Goal: Find specific page/section: Find specific page/section

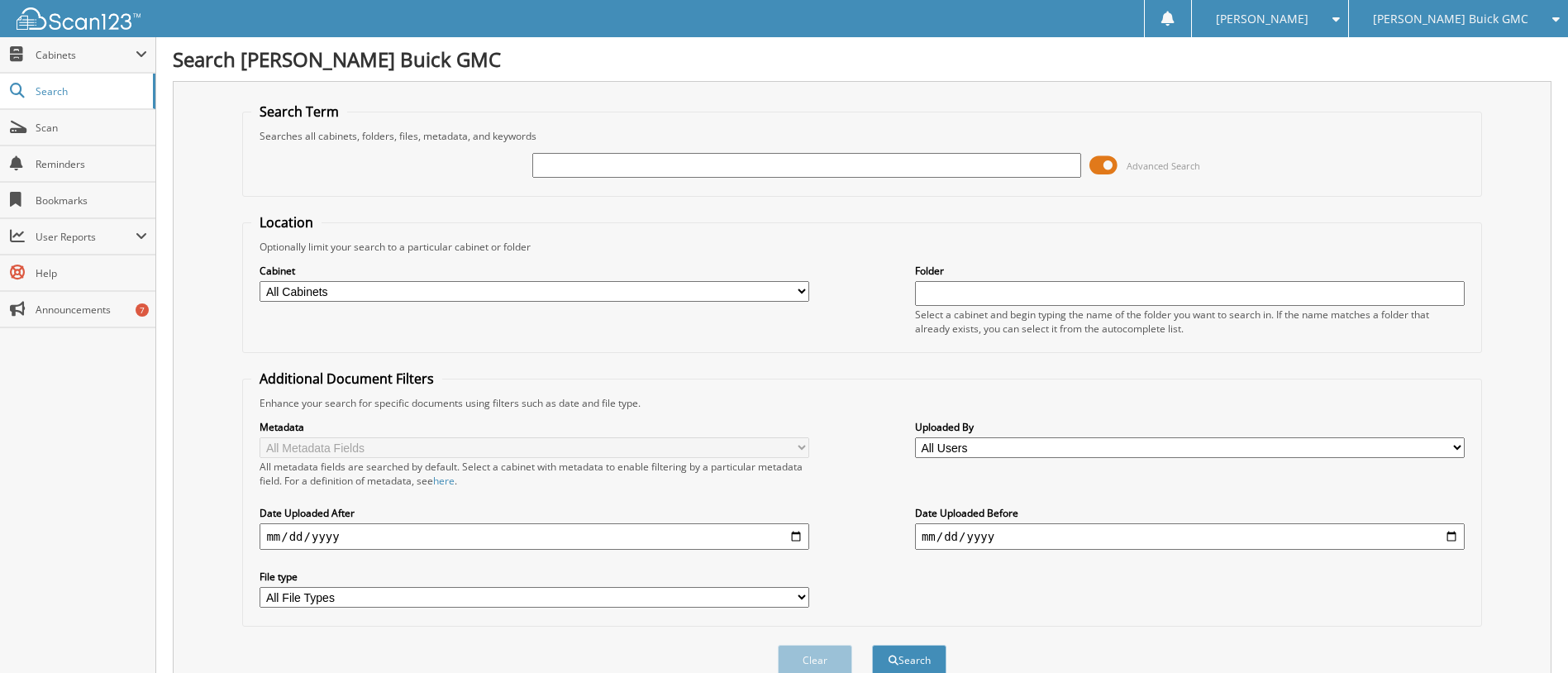
click at [551, 164] on input "text" at bounding box center [807, 165] width 550 height 25
type input "0"
type input "2548365"
click at [871, 644] on button "Search" at bounding box center [908, 659] width 74 height 31
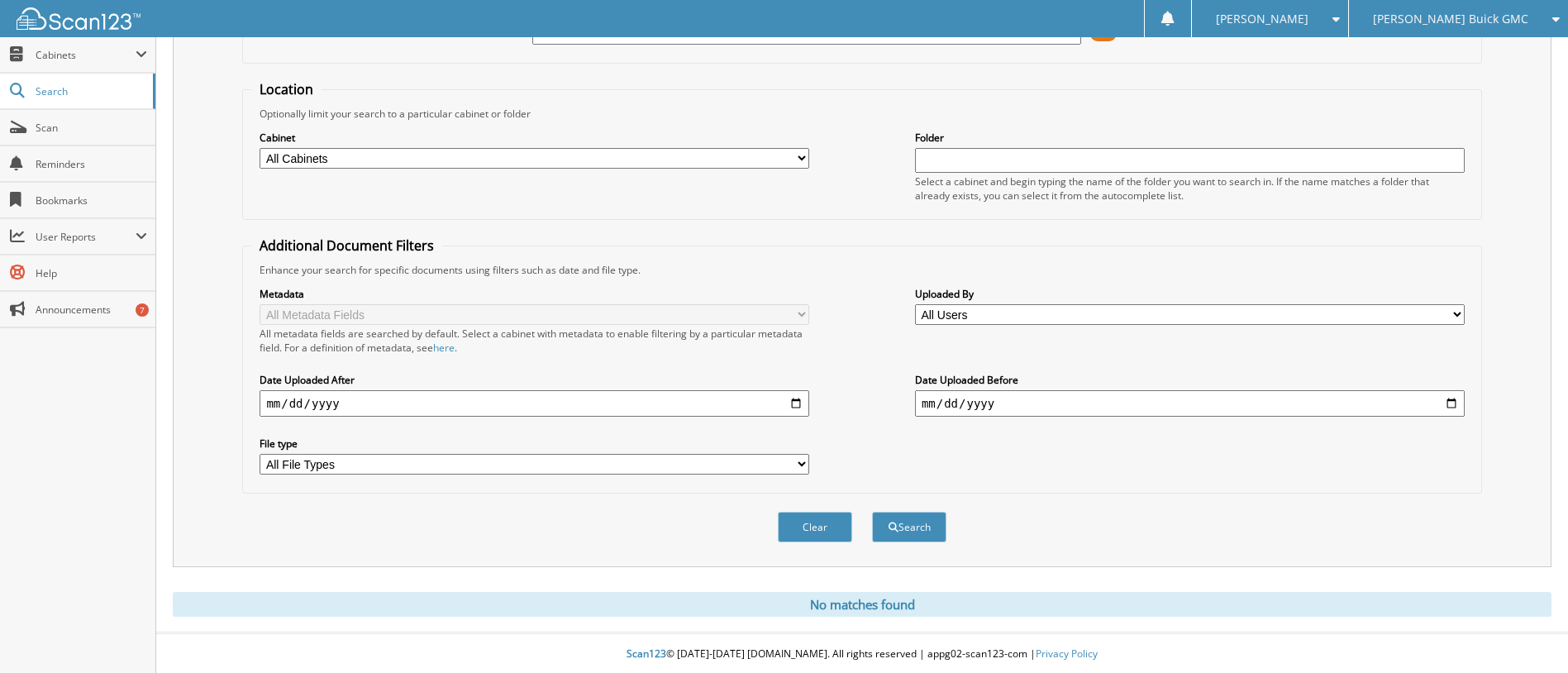
scroll to position [136, 0]
click at [896, 532] on button "Search" at bounding box center [908, 525] width 74 height 31
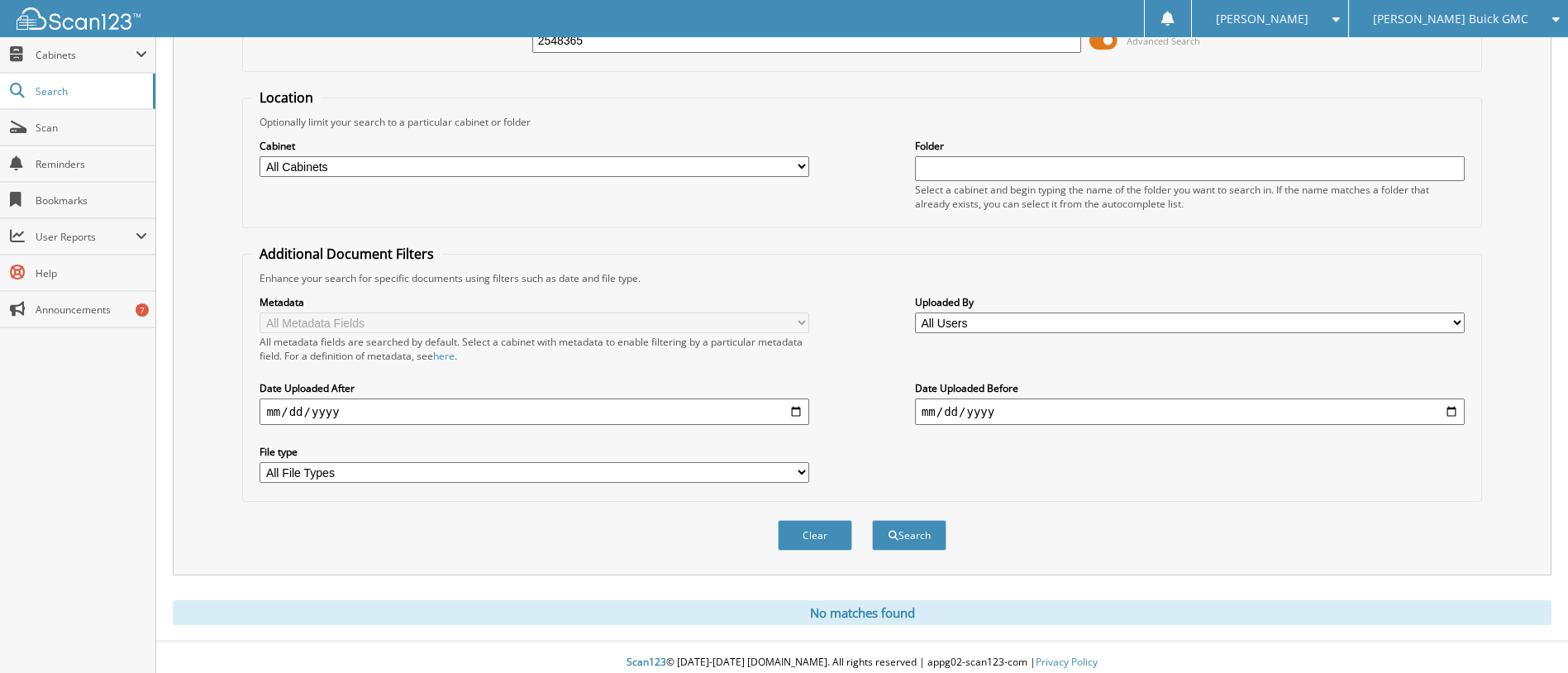
scroll to position [136, 0]
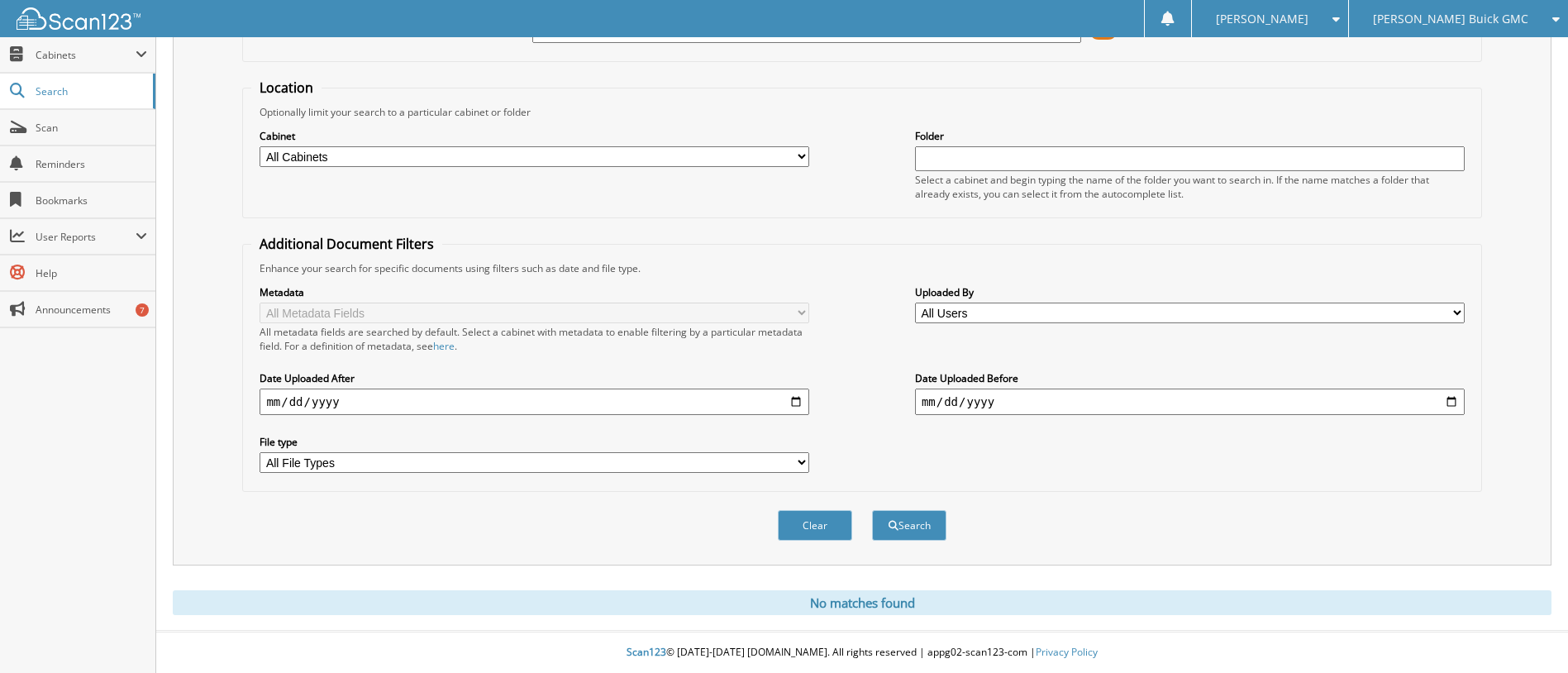
click at [296, 151] on select "All Cabinets ARCHIVE SERVICE RO CAR DEALS RENTAL FORMS SERVICE RO AUTOMATE Need…" at bounding box center [534, 156] width 550 height 21
select select "8479"
click at [259, 146] on select "All Cabinets ARCHIVE SERVICE RO CAR DEALS RENTAL FORMS SERVICE RO AUTOMATE Need…" at bounding box center [534, 156] width 550 height 21
click at [915, 535] on button "Search" at bounding box center [908, 525] width 74 height 31
